Goal: Transaction & Acquisition: Subscribe to service/newsletter

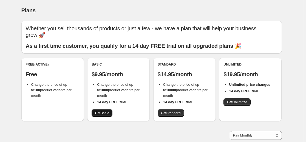
click at [103, 113] on span "Get Basic" at bounding box center [102, 113] width 14 height 4
